Goal: Task Accomplishment & Management: Use online tool/utility

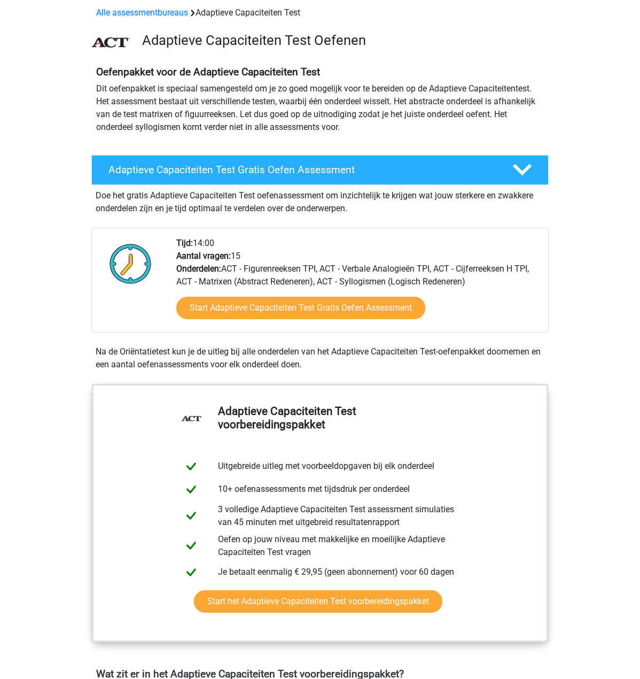
scroll to position [374, 0]
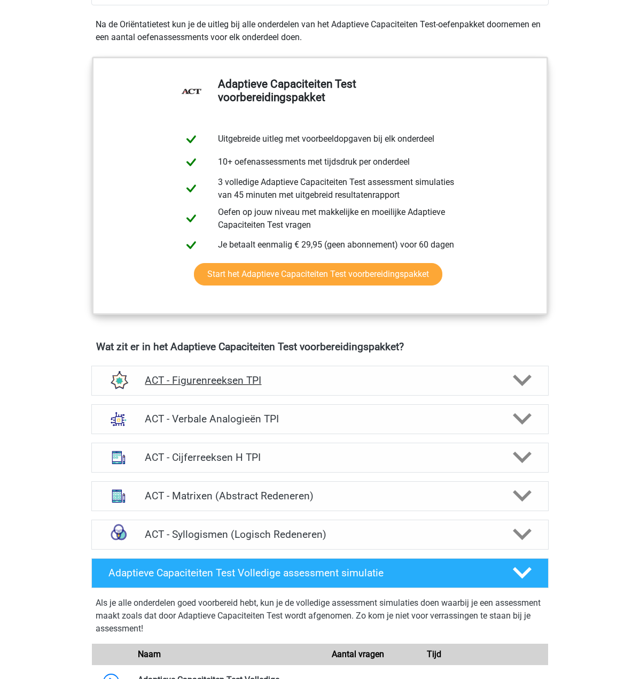
click at [499, 377] on div "ACT - Figurenreeksen TPI" at bounding box center [320, 380] width 366 height 12
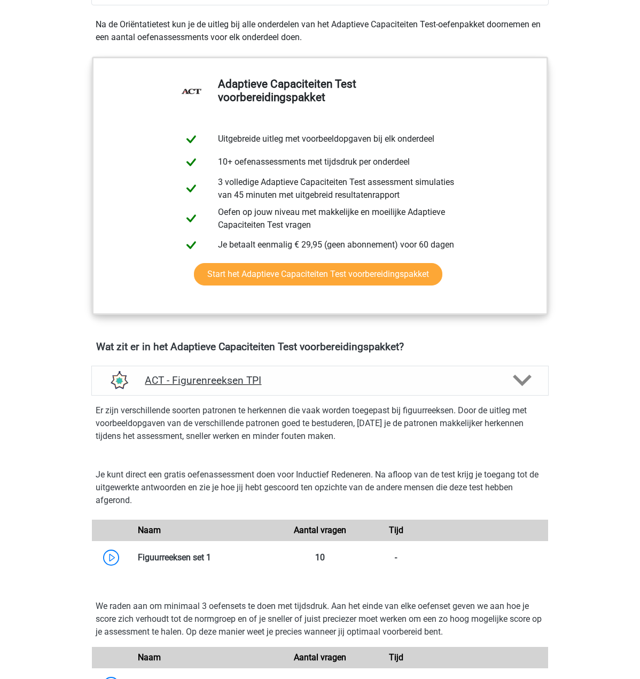
click at [499, 377] on div "ACT - Figurenreeksen TPI" at bounding box center [320, 380] width 366 height 12
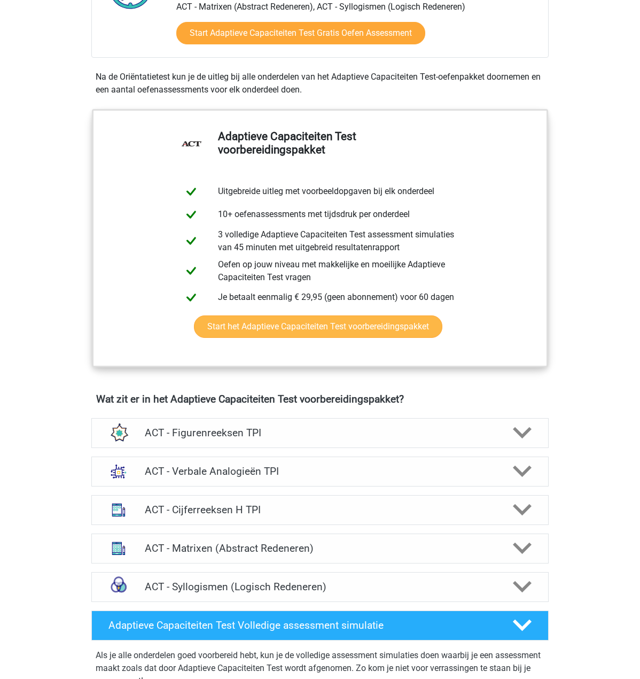
scroll to position [0, 0]
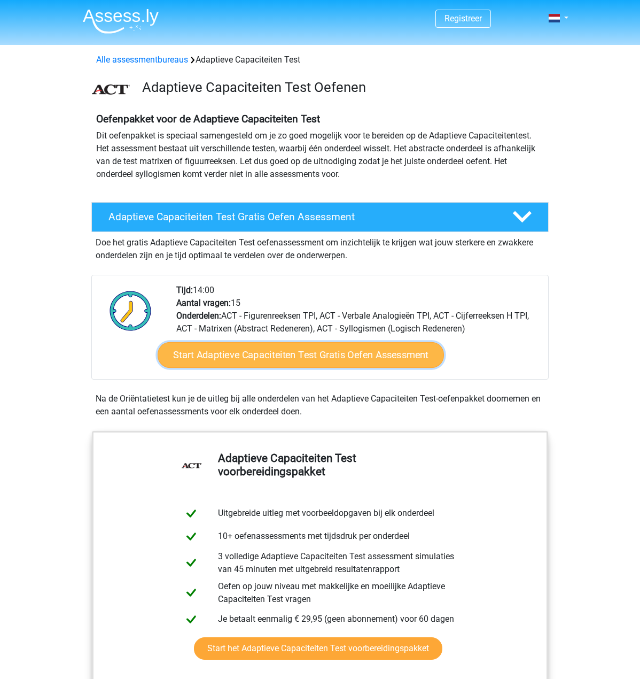
click at [321, 358] on link "Start Adaptieve Capaciteiten Test Gratis Oefen Assessment" at bounding box center [301, 355] width 287 height 26
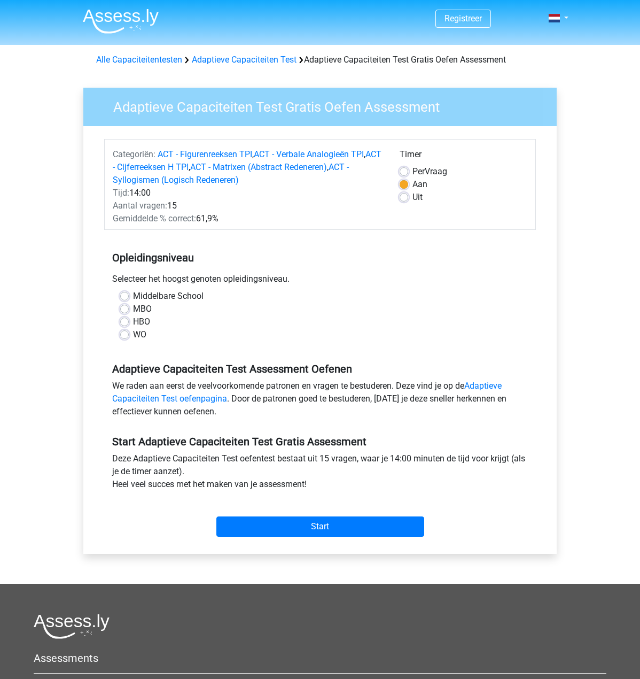
click at [141, 318] on label "HBO" at bounding box center [141, 321] width 17 height 13
click at [129, 318] on input "HBO" at bounding box center [124, 320] width 9 height 11
radio input "true"
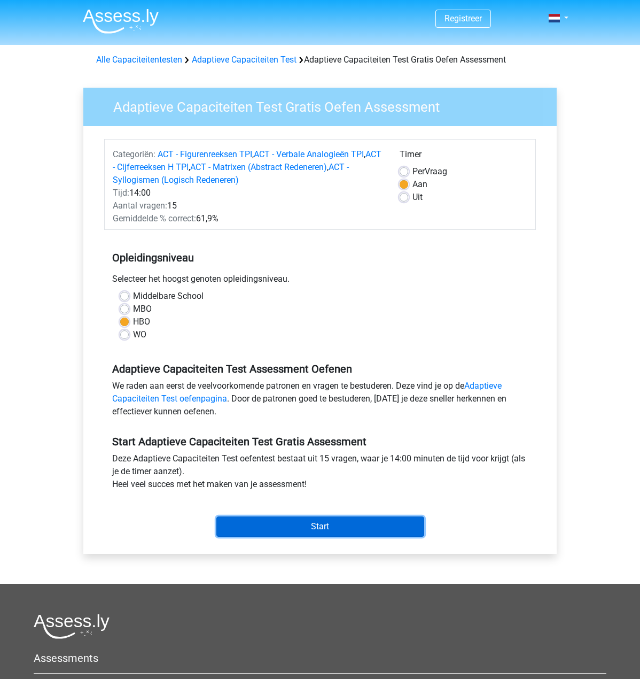
click at [325, 525] on input "Start" at bounding box center [321, 526] width 208 height 20
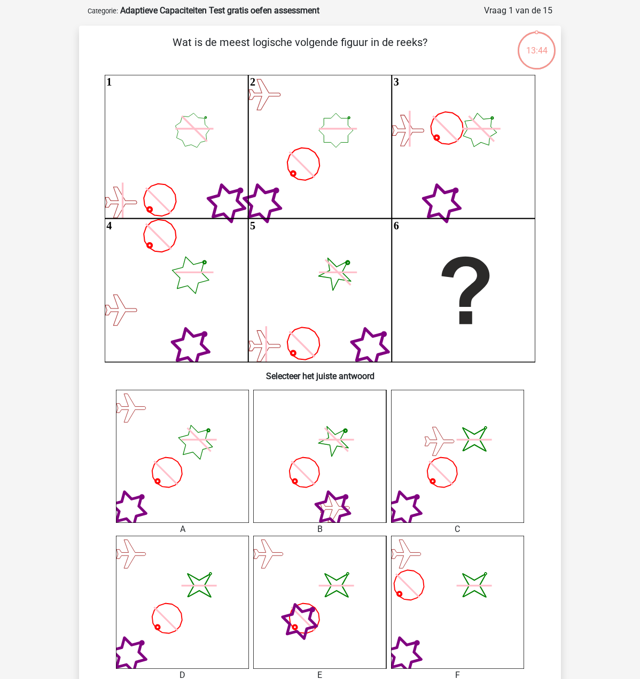
scroll to position [53, 0]
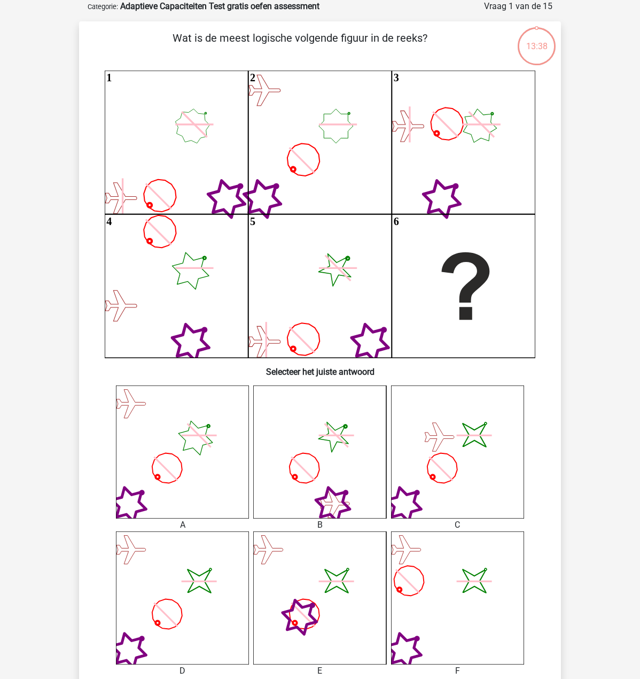
click at [465, 465] on icon "image/svg+xml" at bounding box center [457, 451] width 133 height 133
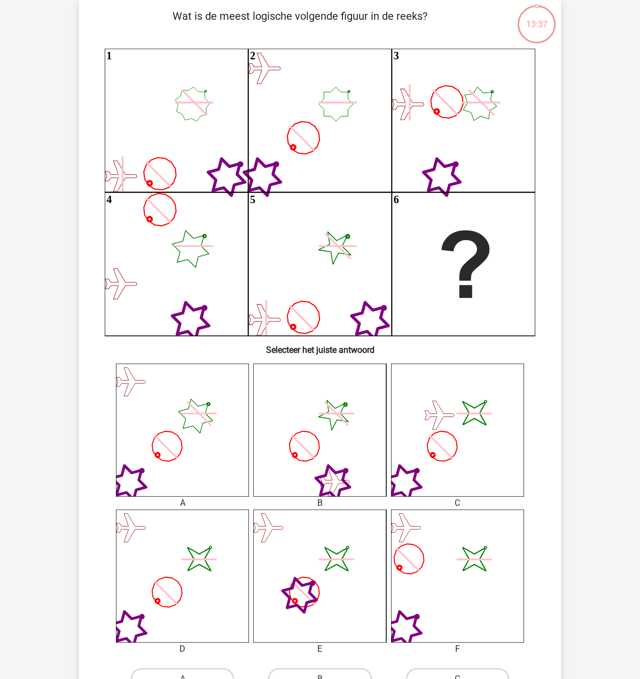
scroll to position [214, 0]
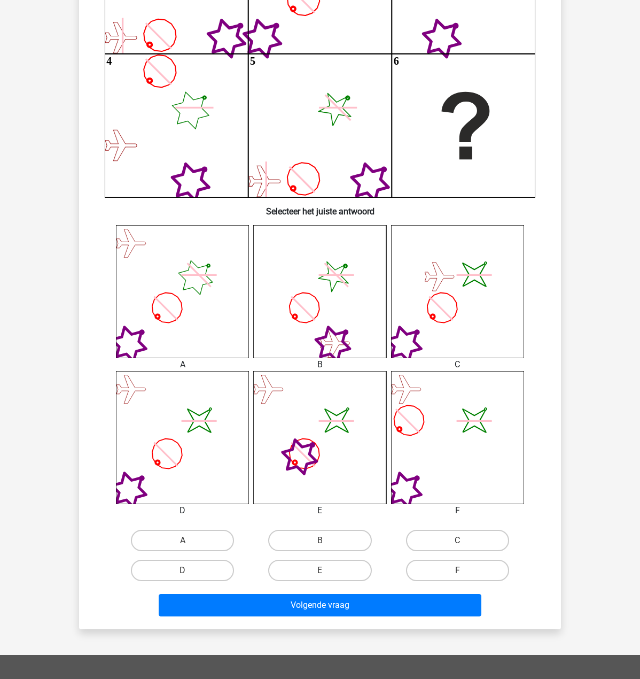
click at [368, 433] on icon "image/svg+xml" at bounding box center [319, 437] width 133 height 133
drag, startPoint x: 345, startPoint y: 544, endPoint x: 342, endPoint y: 567, distance: 23.3
click at [345, 544] on label "B" at bounding box center [319, 540] width 103 height 21
click at [327, 544] on input "B" at bounding box center [323, 543] width 7 height 7
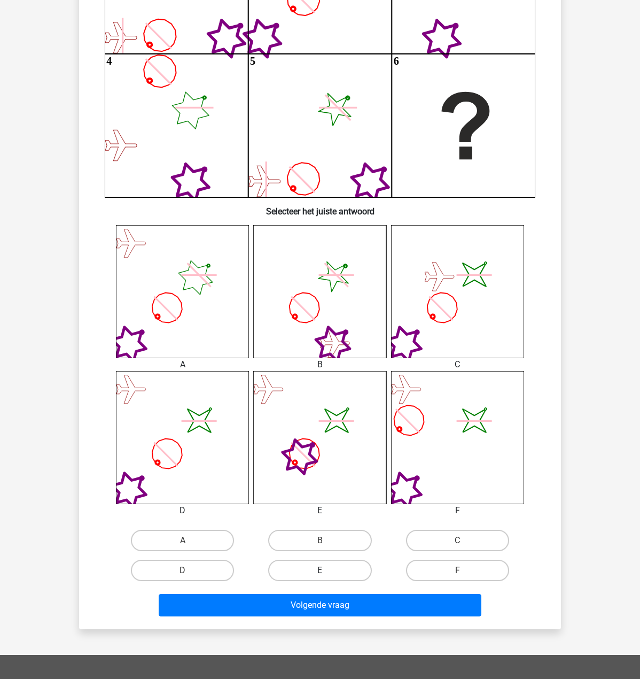
radio input "true"
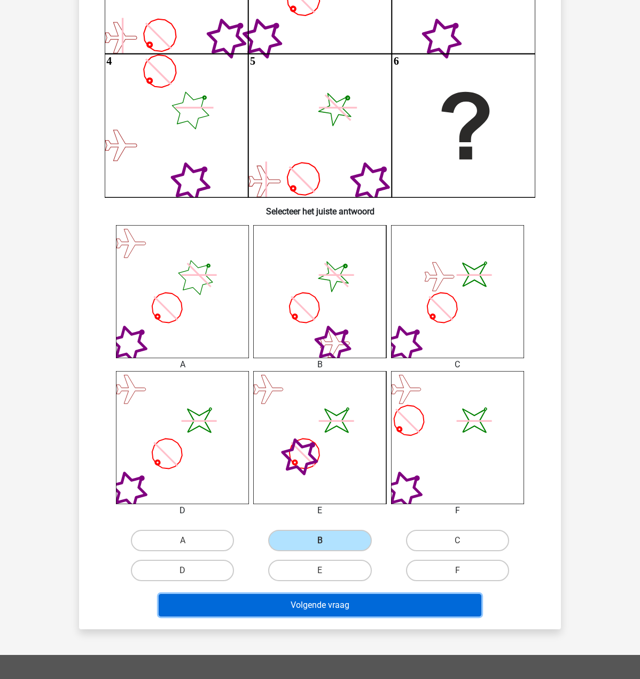
click at [334, 615] on button "Volgende vraag" at bounding box center [320, 605] width 323 height 22
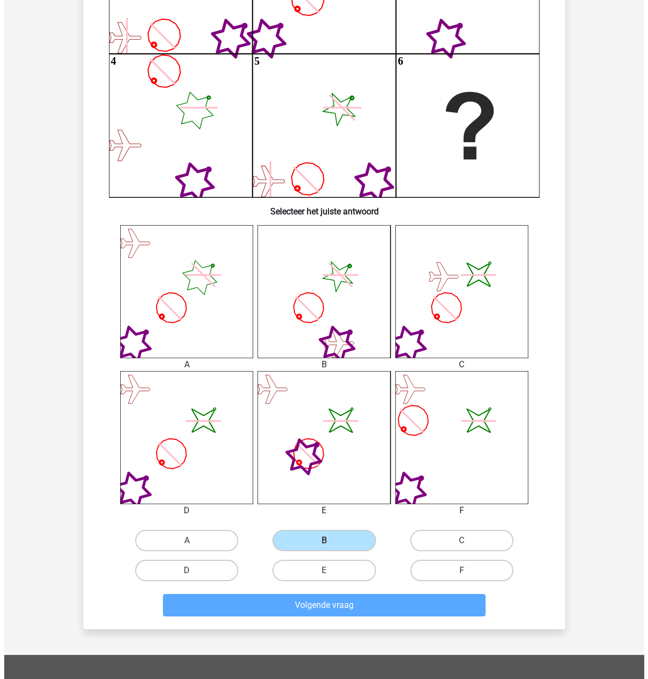
scroll to position [0, 0]
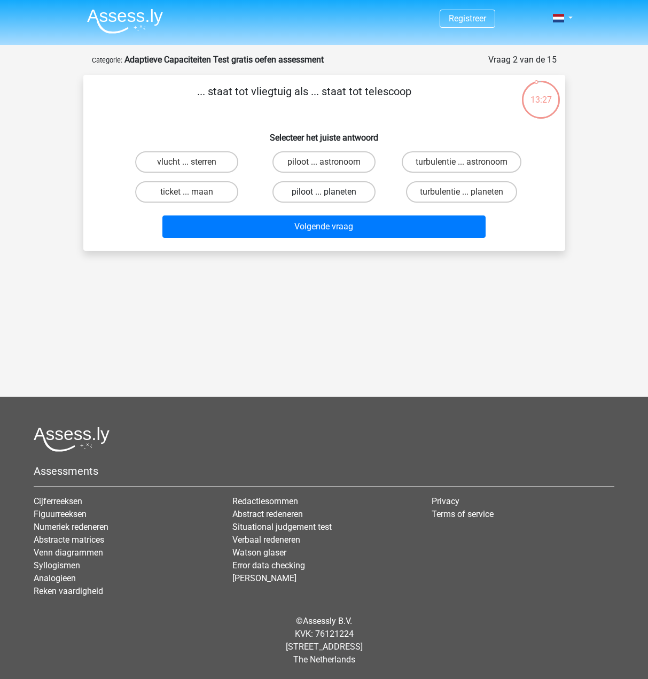
click at [299, 182] on label "piloot ... planeten" at bounding box center [324, 191] width 103 height 21
click at [324, 192] on input "piloot ... planeten" at bounding box center [327, 195] width 7 height 7
radio input "true"
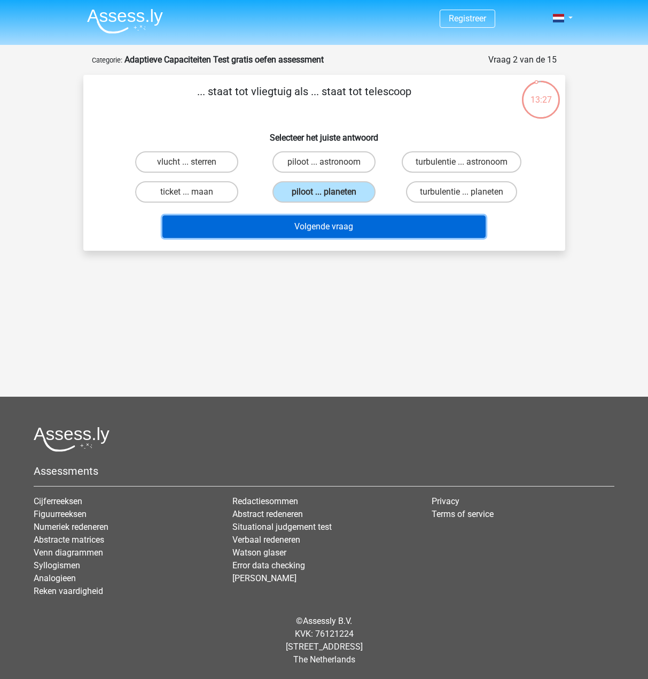
click at [328, 226] on button "Volgende vraag" at bounding box center [324, 226] width 323 height 22
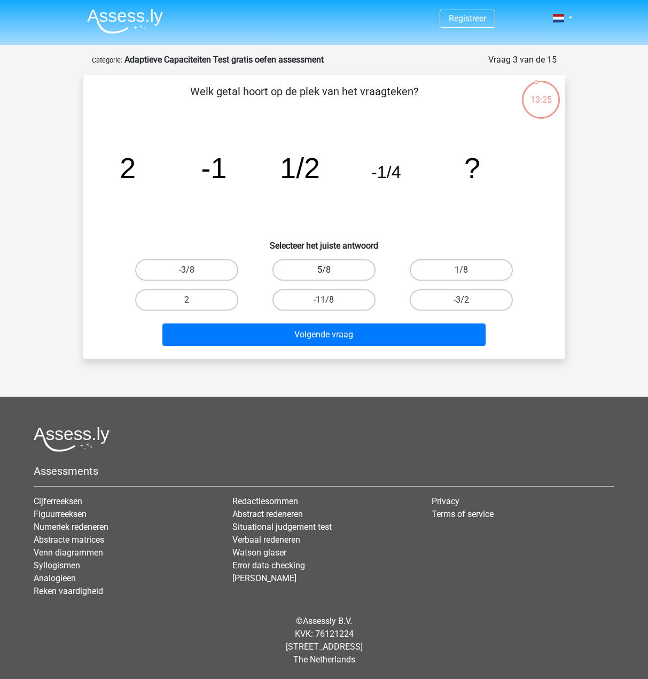
click at [312, 275] on label "5/8" at bounding box center [324, 269] width 103 height 21
click at [324, 275] on input "5/8" at bounding box center [327, 273] width 7 height 7
radio input "true"
click at [329, 353] on div "Welk getal hoort op de plek van het vraagteken? image/svg+xml 2 -1 1/2 -1/4 ? S…" at bounding box center [324, 217] width 482 height 284
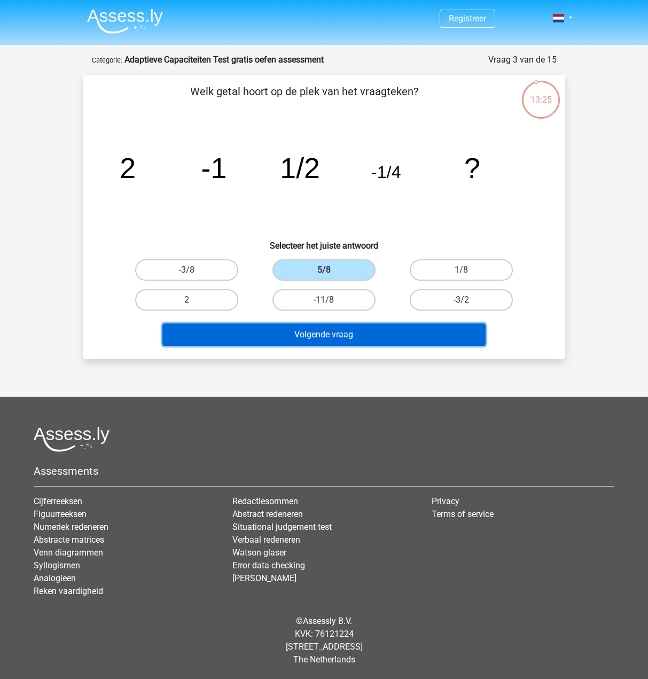
click at [325, 340] on button "Volgende vraag" at bounding box center [324, 334] width 323 height 22
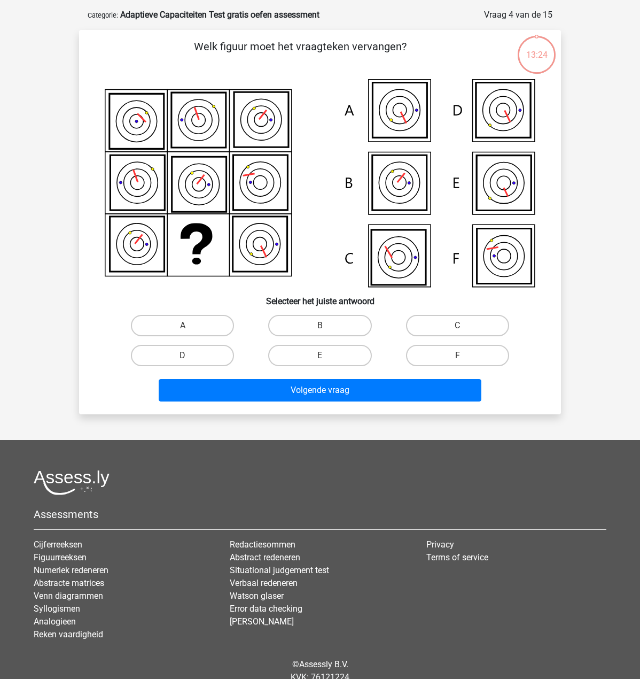
scroll to position [53, 0]
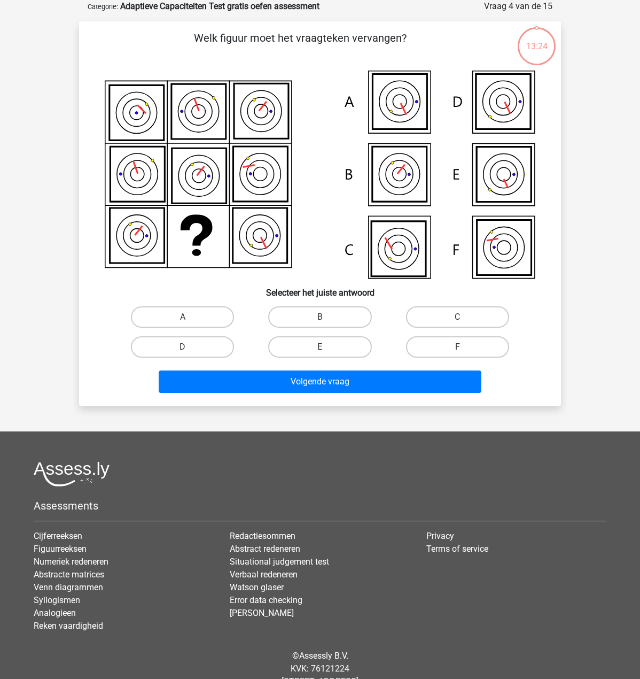
click at [330, 328] on div "B" at bounding box center [319, 317] width 137 height 30
click at [333, 343] on label "E" at bounding box center [319, 346] width 103 height 21
click at [327, 347] on input "E" at bounding box center [323, 350] width 7 height 7
radio input "true"
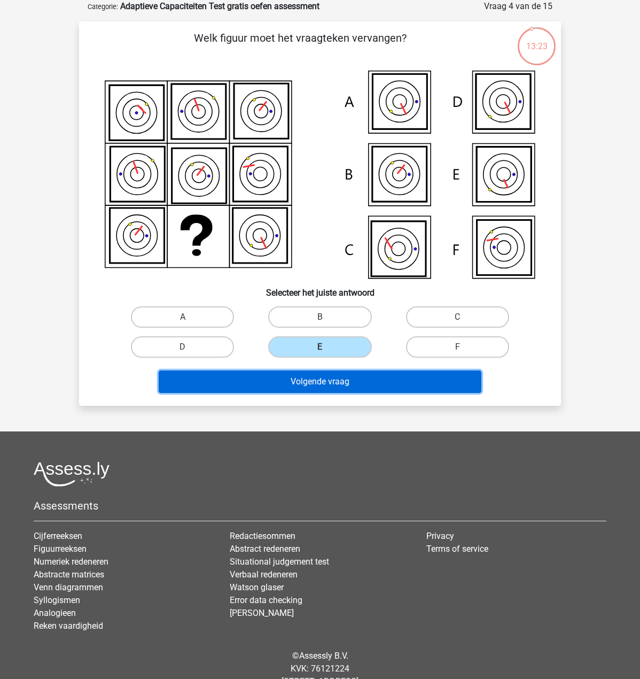
click at [334, 392] on button "Volgende vraag" at bounding box center [320, 381] width 323 height 22
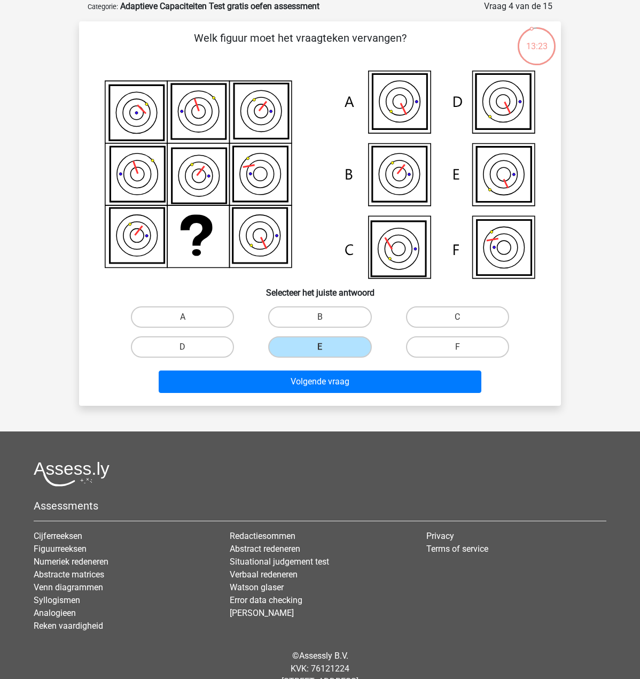
scroll to position [0, 0]
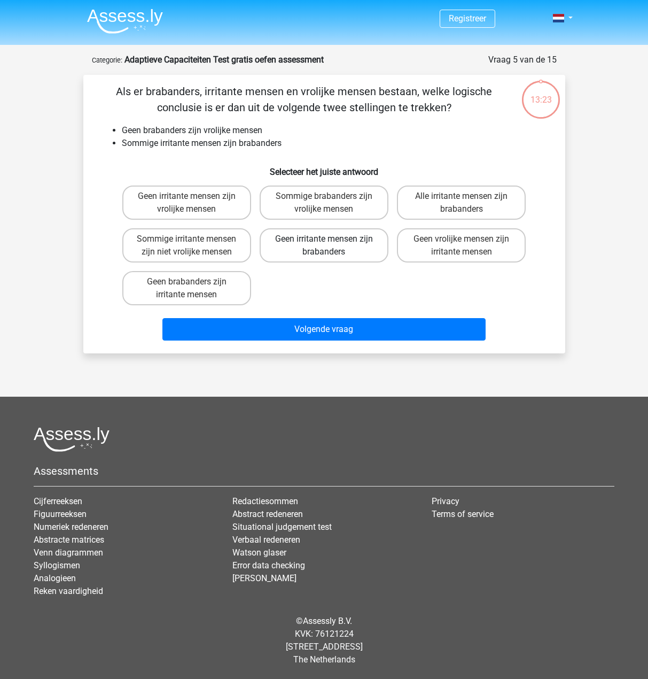
click at [344, 252] on label "Geen irritante mensen zijn brabanders" at bounding box center [324, 245] width 129 height 34
click at [331, 246] on input "Geen irritante mensen zijn brabanders" at bounding box center [327, 242] width 7 height 7
radio input "true"
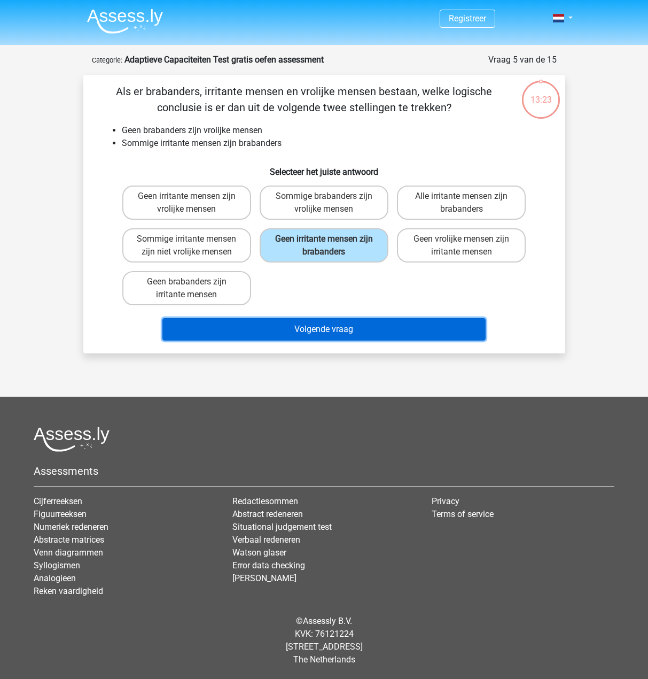
click at [357, 325] on button "Volgende vraag" at bounding box center [324, 329] width 323 height 22
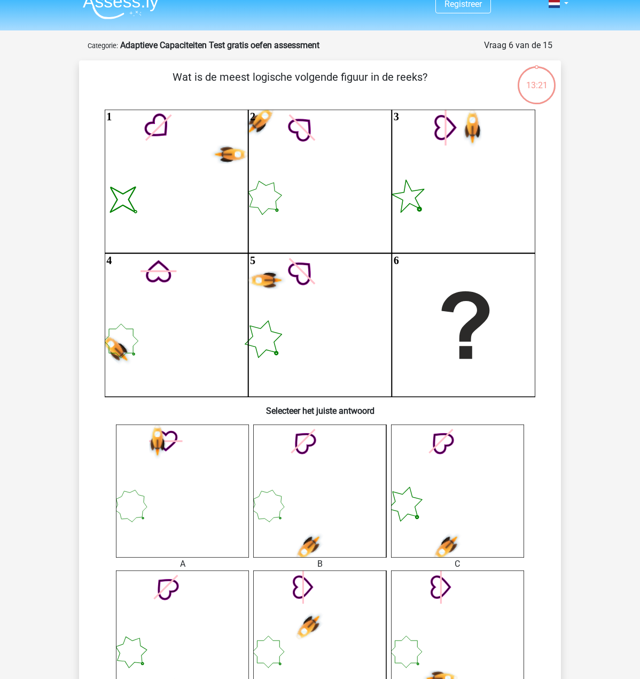
scroll to position [53, 0]
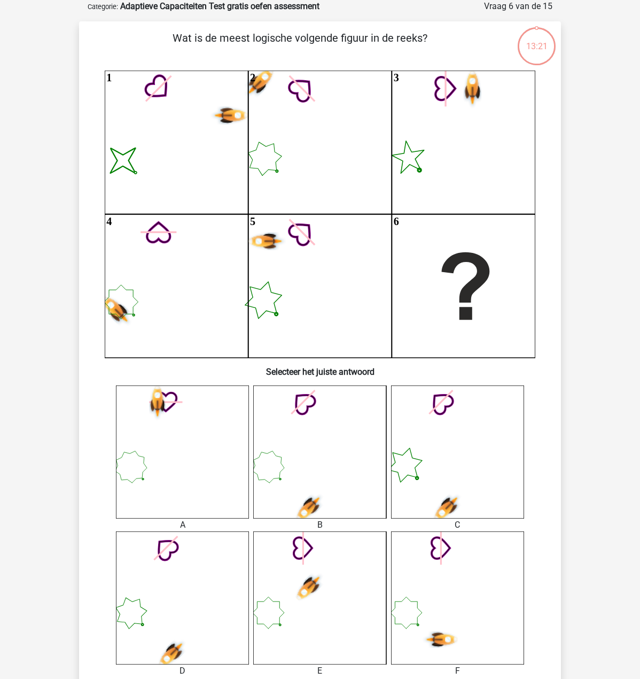
click at [348, 400] on icon at bounding box center [319, 451] width 133 height 133
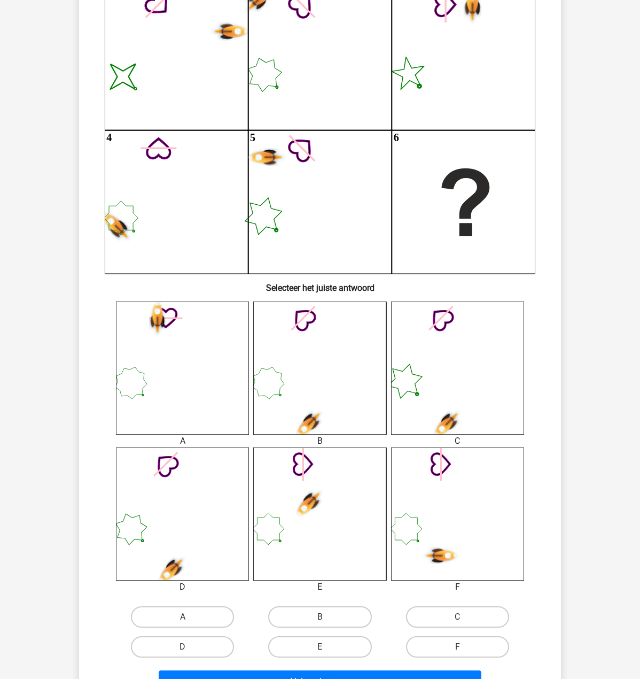
scroll to position [321, 0]
